Goal: Obtain resource: Obtain resource

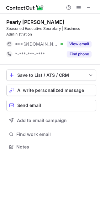
scroll to position [142, 100]
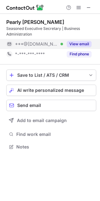
click at [73, 45] on button "View email" at bounding box center [79, 44] width 25 height 6
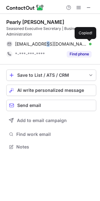
click at [36, 42] on span "pearlylilian@yahoo.com" at bounding box center [51, 44] width 72 height 6
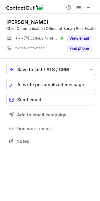
scroll to position [3, 3]
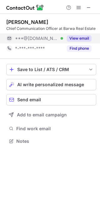
click at [78, 38] on button "View email" at bounding box center [79, 38] width 25 height 6
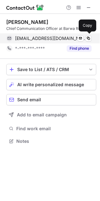
click at [33, 36] on span "[EMAIL_ADDRESS][DOMAIN_NAME]" at bounding box center [51, 38] width 72 height 6
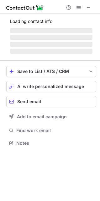
scroll to position [146, 100]
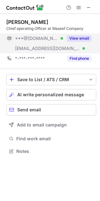
click at [75, 35] on button "View email" at bounding box center [79, 38] width 25 height 6
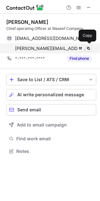
click at [30, 47] on span "hassan.almuhannadi@barwa.com.qa" at bounding box center [51, 49] width 72 height 6
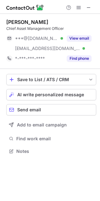
scroll to position [146, 100]
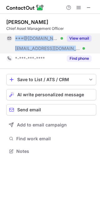
click at [65, 43] on div "***@gmail.com Verified ***@leaddevelopment.ae Verified View email" at bounding box center [51, 43] width 90 height 20
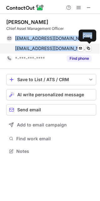
click at [34, 47] on span "rcoetzee@leaddevelopment.ae" at bounding box center [51, 49] width 72 height 6
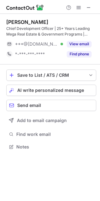
scroll to position [142, 100]
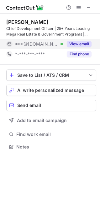
click at [80, 45] on button "View email" at bounding box center [79, 44] width 25 height 6
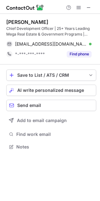
click at [31, 44] on span "firasalsayegh@gmail.com" at bounding box center [51, 44] width 72 height 6
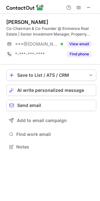
scroll to position [142, 100]
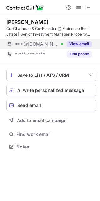
click at [74, 40] on div "View email" at bounding box center [77, 44] width 29 height 10
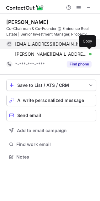
scroll to position [152, 100]
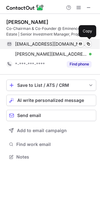
click at [45, 42] on span "ahmedemadv@hotmail.com" at bounding box center [51, 44] width 72 height 6
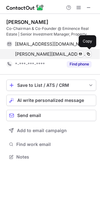
click at [44, 53] on span "ahmed@eminenceltd.com" at bounding box center [51, 54] width 72 height 6
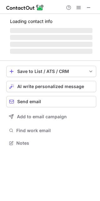
scroll to position [3, 3]
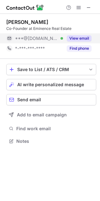
click at [37, 37] on span "***@[DOMAIN_NAME]" at bounding box center [36, 38] width 43 height 6
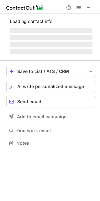
scroll to position [3, 3]
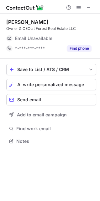
scroll to position [3, 3]
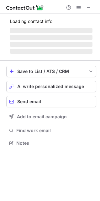
scroll to position [142, 100]
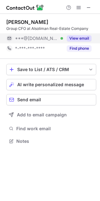
click at [72, 37] on button "View email" at bounding box center [79, 38] width 25 height 6
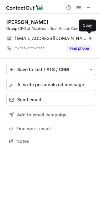
click at [38, 36] on span "f_majali88@hotmail.com" at bounding box center [51, 38] width 72 height 6
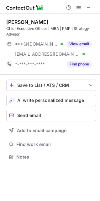
scroll to position [152, 100]
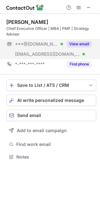
click at [72, 43] on button "View email" at bounding box center [79, 44] width 25 height 6
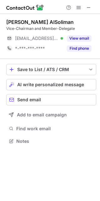
scroll to position [136, 100]
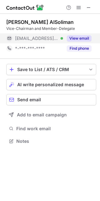
click at [75, 41] on button "View email" at bounding box center [79, 38] width 25 height 6
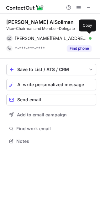
click at [38, 36] on span "bader@alsoliman.com.sa" at bounding box center [51, 38] width 72 height 6
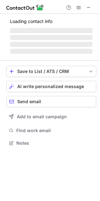
scroll to position [142, 100]
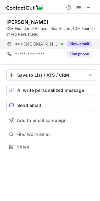
click at [74, 47] on div "View email" at bounding box center [77, 44] width 29 height 10
click at [32, 41] on span "***@gmail.com" at bounding box center [40, 44] width 50 height 6
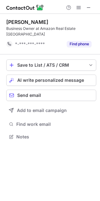
scroll to position [126, 100]
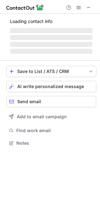
scroll to position [142, 100]
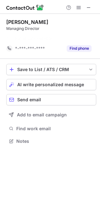
scroll to position [126, 100]
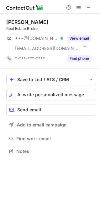
scroll to position [146, 100]
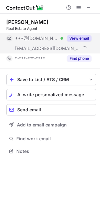
click at [77, 37] on button "View email" at bounding box center [79, 38] width 25 height 6
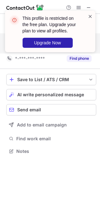
click at [89, 18] on span at bounding box center [90, 16] width 5 height 6
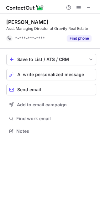
scroll to position [126, 100]
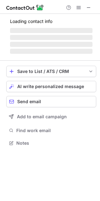
scroll to position [3, 3]
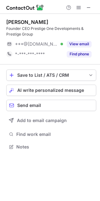
scroll to position [142, 100]
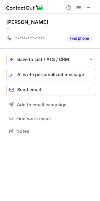
scroll to position [126, 100]
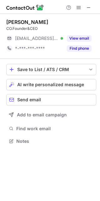
scroll to position [136, 100]
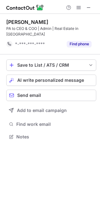
scroll to position [126, 100]
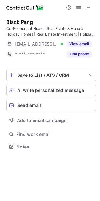
scroll to position [142, 100]
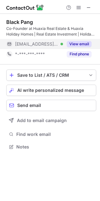
click at [72, 44] on button "View email" at bounding box center [79, 44] width 25 height 6
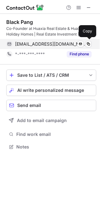
click at [28, 42] on span "black@huaxia.ae" at bounding box center [51, 44] width 72 height 6
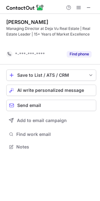
scroll to position [132, 100]
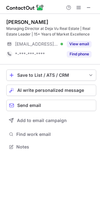
scroll to position [142, 100]
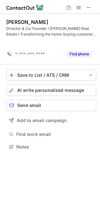
scroll to position [132, 100]
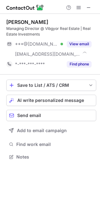
scroll to position [152, 100]
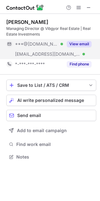
click at [83, 48] on div "View email" at bounding box center [77, 44] width 29 height 10
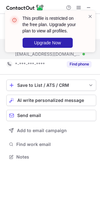
click at [33, 51] on div "This profile is restricted on the free plan. Upgrade your plan to view all prof…" at bounding box center [50, 33] width 101 height 59
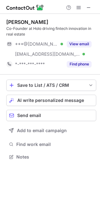
scroll to position [152, 100]
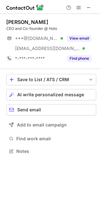
scroll to position [146, 100]
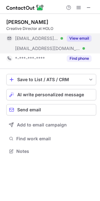
click at [70, 40] on button "View email" at bounding box center [79, 38] width 25 height 6
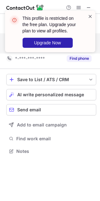
click at [90, 17] on span at bounding box center [90, 16] width 5 height 6
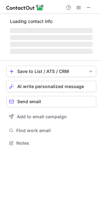
scroll to position [146, 100]
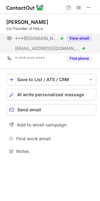
click at [36, 42] on div "***@[DOMAIN_NAME] Verified" at bounding box center [34, 38] width 57 height 10
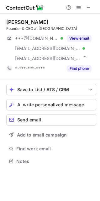
scroll to position [156, 100]
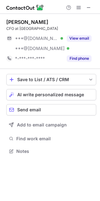
scroll to position [146, 100]
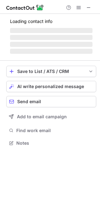
scroll to position [3, 3]
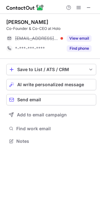
click at [67, 37] on button "View email" at bounding box center [79, 38] width 25 height 6
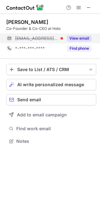
click at [63, 36] on div "***@useholo.com" at bounding box center [39, 38] width 48 height 6
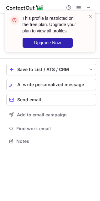
click at [31, 36] on div "This profile is restricted on the free plan. Upgrade your plan to view all prof…" at bounding box center [50, 33] width 101 height 59
click at [91, 18] on span at bounding box center [90, 16] width 5 height 6
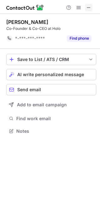
scroll to position [126, 100]
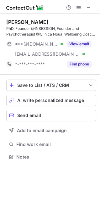
scroll to position [152, 100]
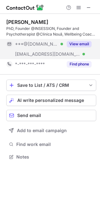
click at [70, 44] on button "View email" at bounding box center [79, 44] width 25 height 6
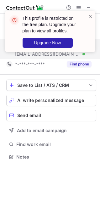
click at [91, 16] on span at bounding box center [90, 16] width 5 height 6
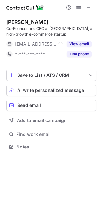
scroll to position [142, 100]
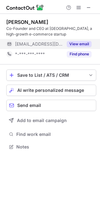
click at [64, 41] on div "View email" at bounding box center [77, 44] width 29 height 10
click at [33, 43] on span "[EMAIL_ADDRESS][DOMAIN_NAME]" at bounding box center [50, 44] width 70 height 6
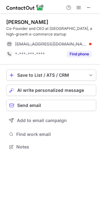
click at [33, 43] on span "gian@letsholo.com" at bounding box center [51, 44] width 72 height 6
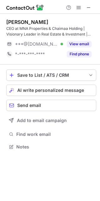
scroll to position [3, 3]
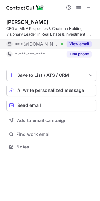
click at [80, 44] on button "View email" at bounding box center [79, 44] width 25 height 6
click at [37, 43] on span "***@gmail.com" at bounding box center [40, 44] width 50 height 6
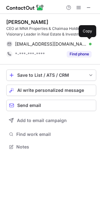
click at [37, 42] on span "aouanekhadijaceo@gmail.com" at bounding box center [51, 44] width 72 height 6
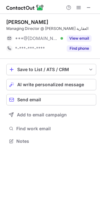
scroll to position [136, 100]
click at [83, 33] on div "Essam Kalthoum Managing Director @ Sumou سمو العقارية ***@gmail.com Verified Vi…" at bounding box center [51, 36] width 90 height 35
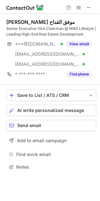
scroll to position [162, 100]
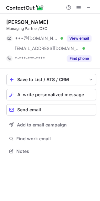
scroll to position [146, 100]
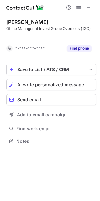
scroll to position [126, 100]
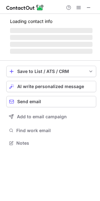
scroll to position [162, 100]
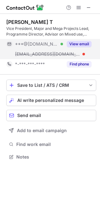
scroll to position [152, 100]
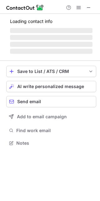
scroll to position [3, 3]
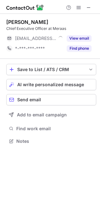
scroll to position [3, 3]
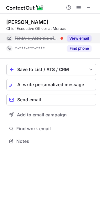
click at [80, 39] on button "View email" at bounding box center [79, 38] width 25 height 6
click at [40, 36] on span "[EMAIL_ADDRESS][DOMAIN_NAME]" at bounding box center [50, 38] width 70 height 6
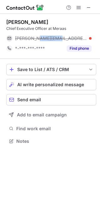
click at [40, 36] on span "[PERSON_NAME][EMAIL_ADDRESS][DOMAIN_NAME]" at bounding box center [51, 38] width 72 height 6
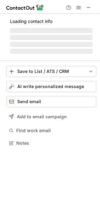
scroll to position [3, 3]
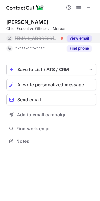
click at [70, 38] on button "View email" at bounding box center [79, 38] width 25 height 6
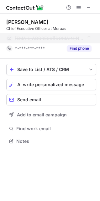
click at [35, 35] on span "***@meraas.ae" at bounding box center [50, 38] width 70 height 6
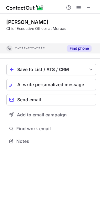
scroll to position [126, 100]
click at [33, 46] on span "*-***-***-****" at bounding box center [30, 49] width 30 height 6
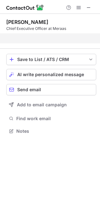
scroll to position [116, 100]
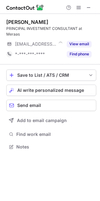
scroll to position [3, 3]
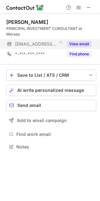
click at [72, 41] on button "View email" at bounding box center [79, 44] width 25 height 6
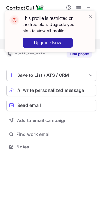
scroll to position [126, 100]
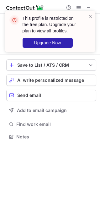
click at [92, 17] on span at bounding box center [90, 16] width 5 height 6
